Goal: Check status: Check status

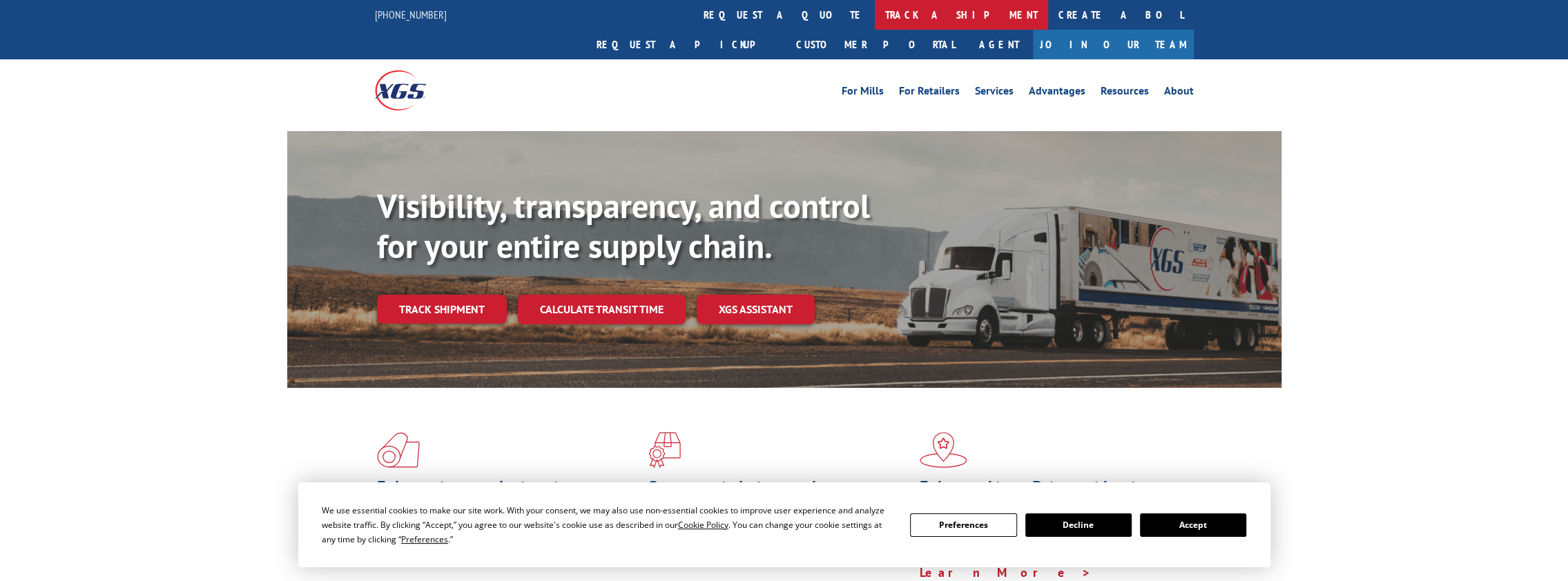
click at [874, 14] on link "track a shipment" at bounding box center [961, 15] width 174 height 29
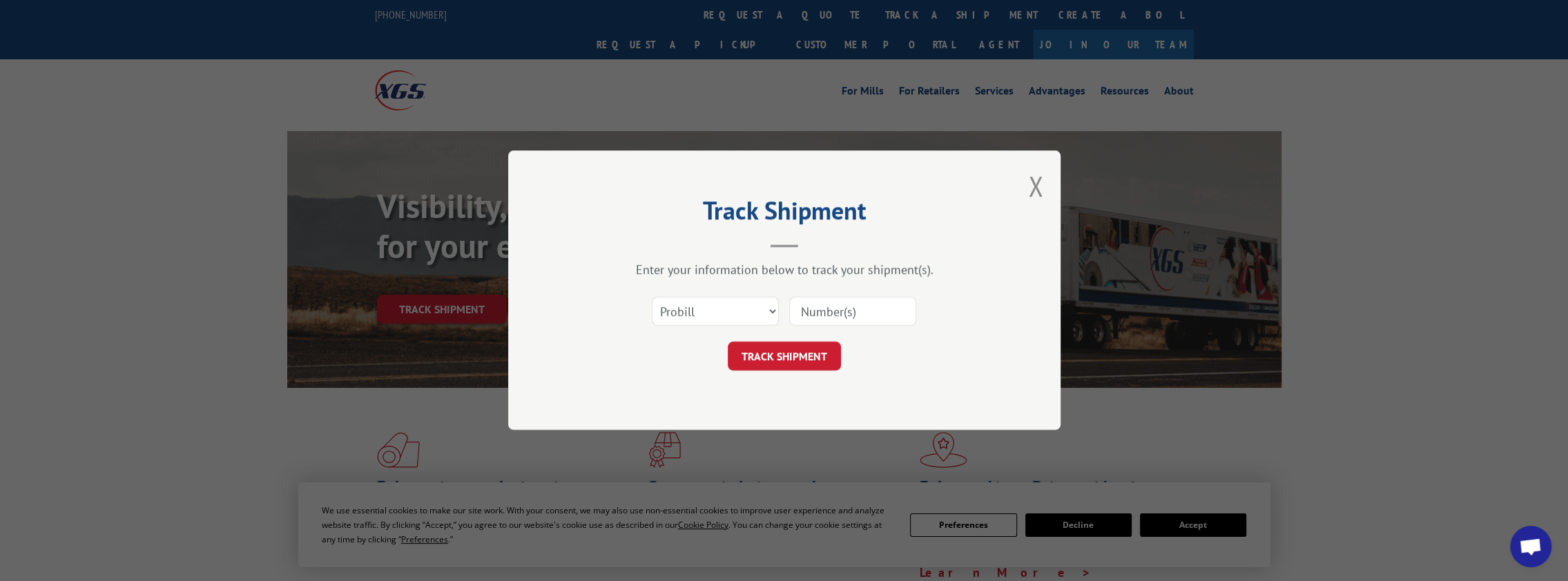
click at [853, 312] on input at bounding box center [852, 312] width 127 height 29
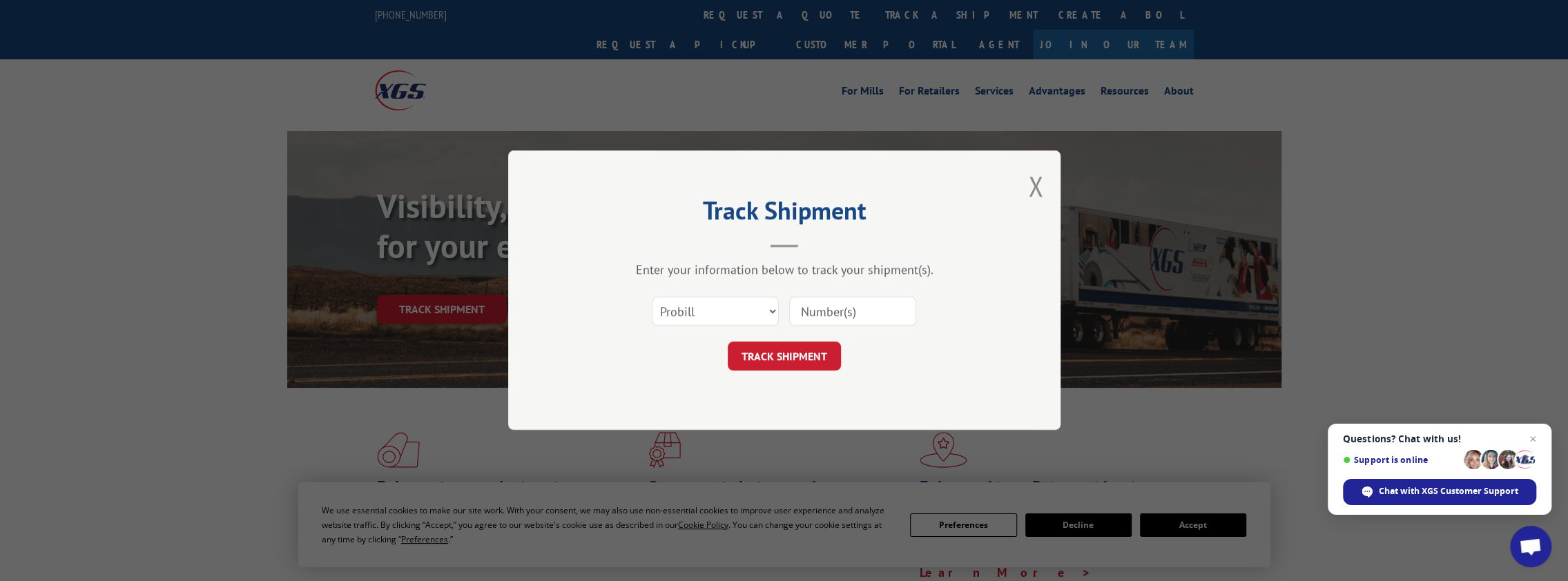
paste input "YK66KRRP9RYZRPY"
type input "YK66KRRP9RYZRPY"
click at [793, 353] on button "TRACK SHIPMENT" at bounding box center [784, 357] width 113 height 29
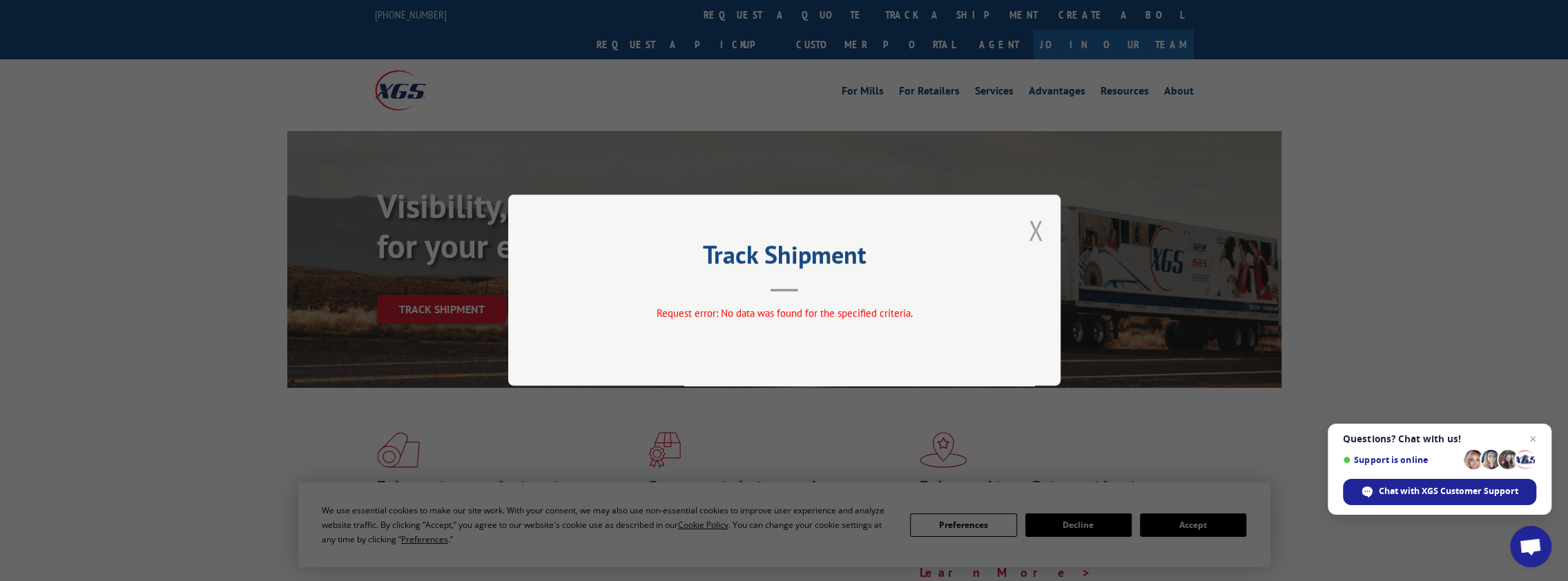
click at [1034, 227] on button "Close modal" at bounding box center [1036, 230] width 15 height 37
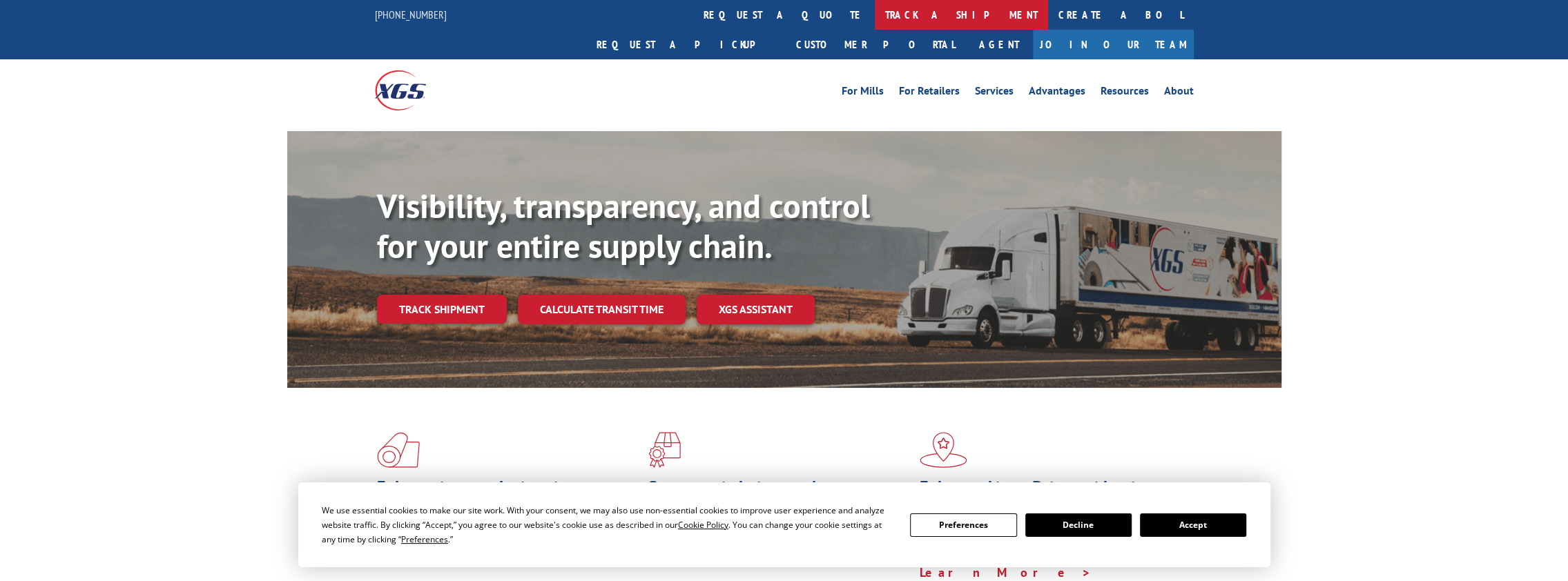
click at [874, 10] on link "track a shipment" at bounding box center [961, 15] width 174 height 29
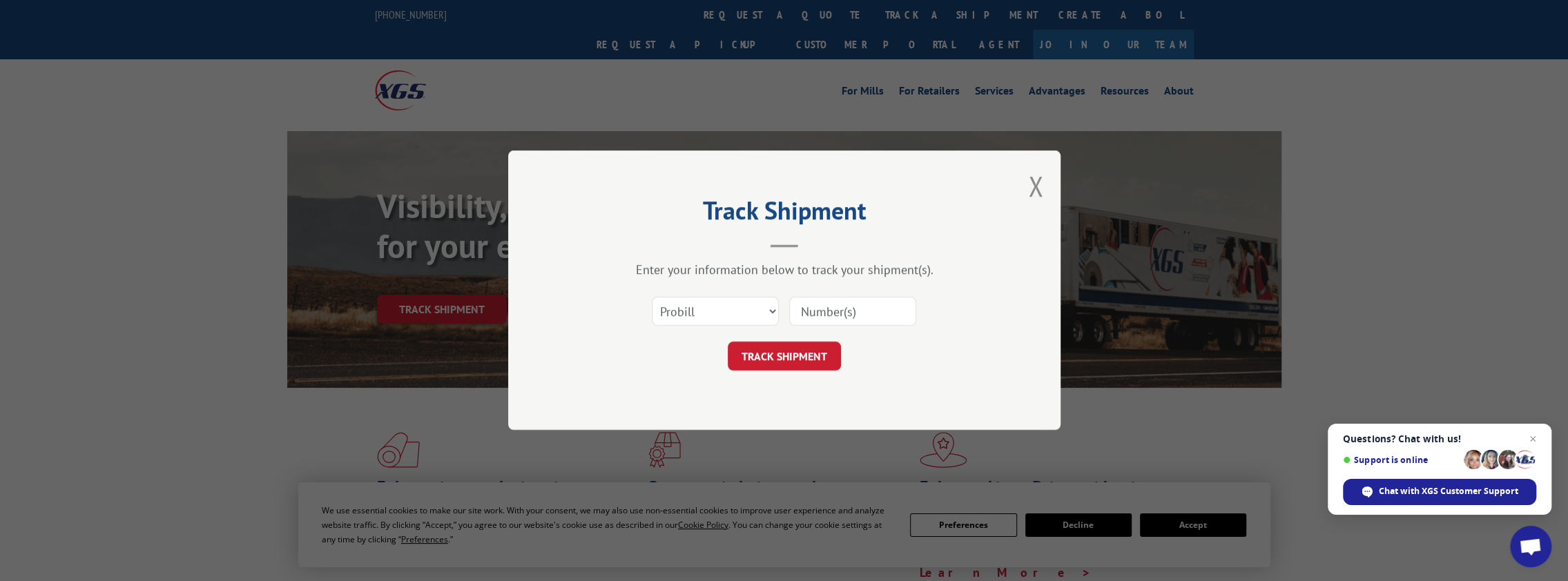
click at [779, 313] on div "Select category... Probill BOL PO" at bounding box center [784, 312] width 414 height 46
click at [771, 313] on select "Select category... Probill BOL PO" at bounding box center [715, 312] width 127 height 29
select select "bol"
click at [652, 298] on select "Select category... Probill BOL PO" at bounding box center [715, 312] width 127 height 29
click at [870, 310] on input at bounding box center [852, 312] width 127 height 29
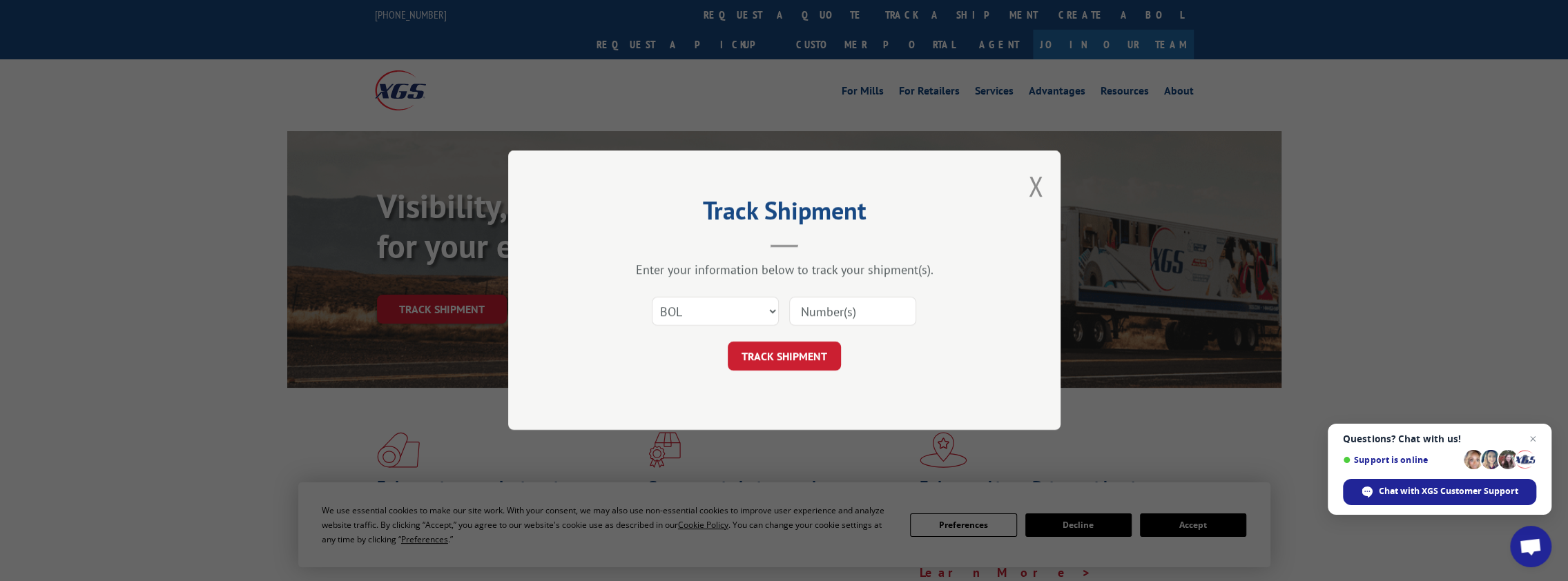
paste input "YK66KRRP9RYZRPY"
type input "YK66KRRP9RYZRPY"
click at [757, 358] on button "TRACK SHIPMENT" at bounding box center [784, 357] width 113 height 29
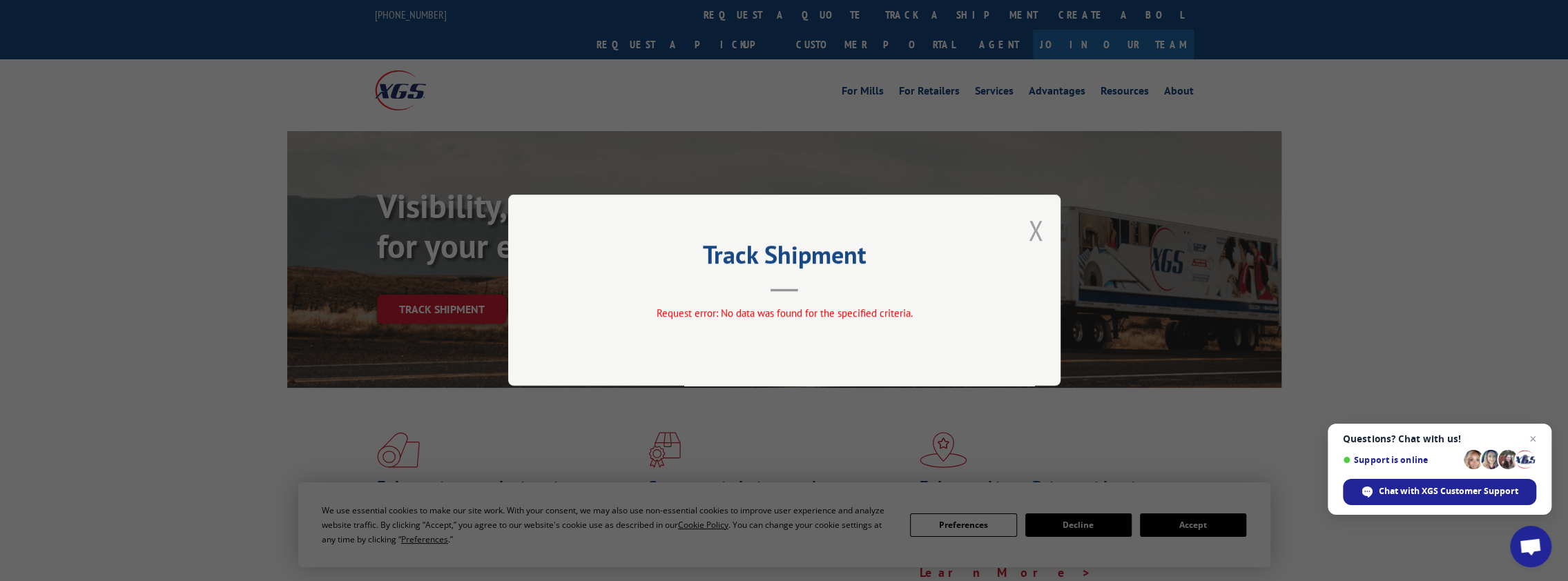
click at [1034, 232] on button "Close modal" at bounding box center [1036, 230] width 15 height 37
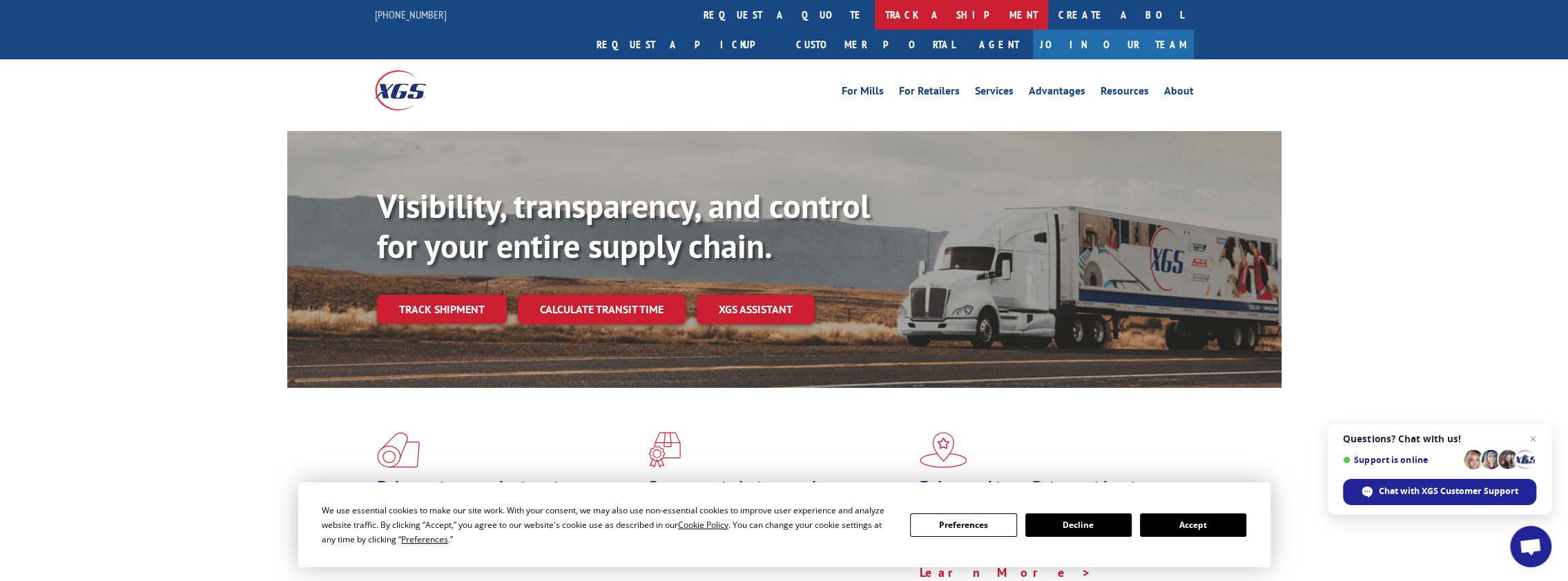
click at [874, 14] on link "track a shipment" at bounding box center [961, 15] width 174 height 29
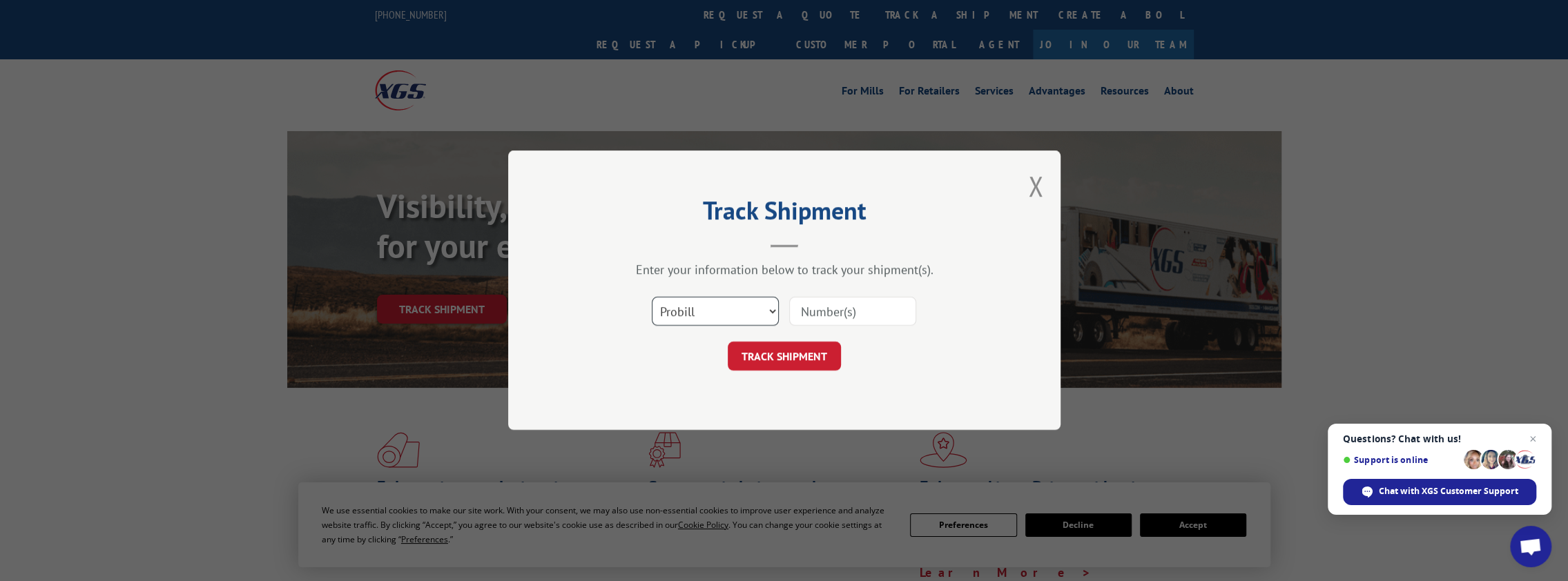
click at [773, 310] on select "Select category... Probill BOL PO" at bounding box center [715, 312] width 127 height 29
click at [652, 298] on select "Select category... Probill BOL PO" at bounding box center [715, 312] width 127 height 29
click at [809, 313] on input at bounding box center [852, 312] width 127 height 29
paste input "YK66KRRP9RYZRPY"
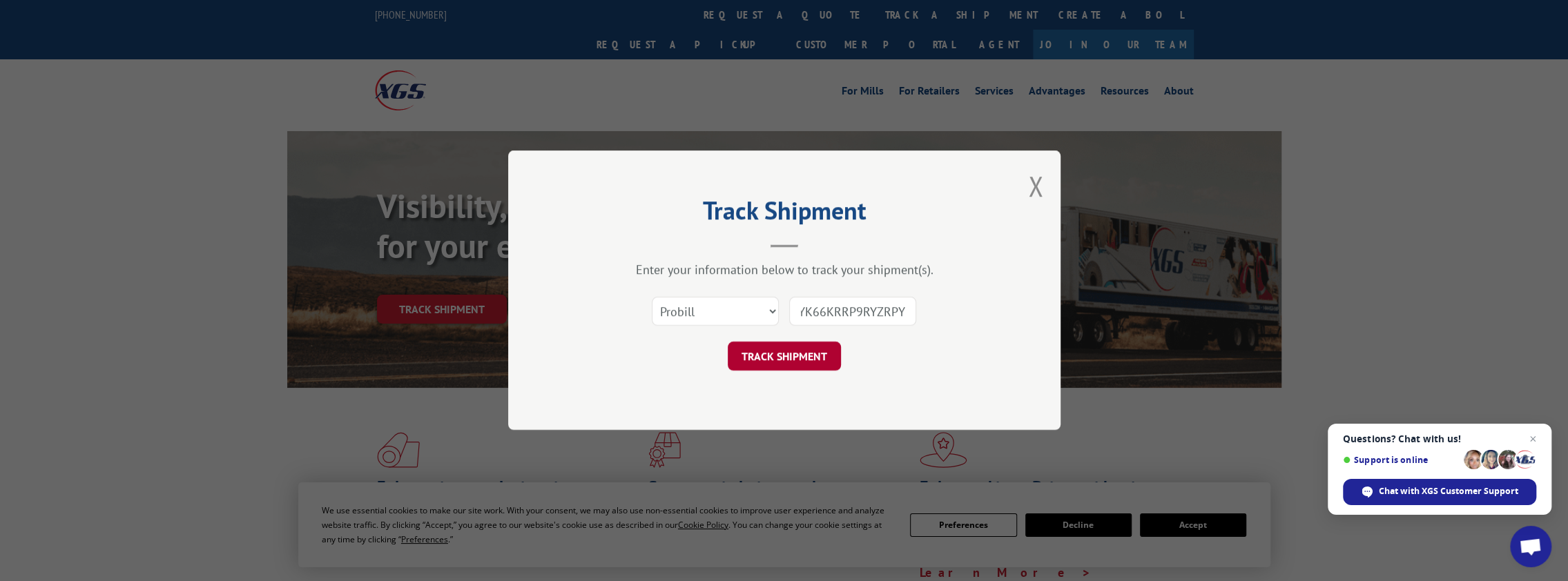
type input "YK66KRRP9RYZRPY"
click at [787, 349] on button "TRACK SHIPMENT" at bounding box center [784, 357] width 113 height 29
